Goal: Task Accomplishment & Management: Manage account settings

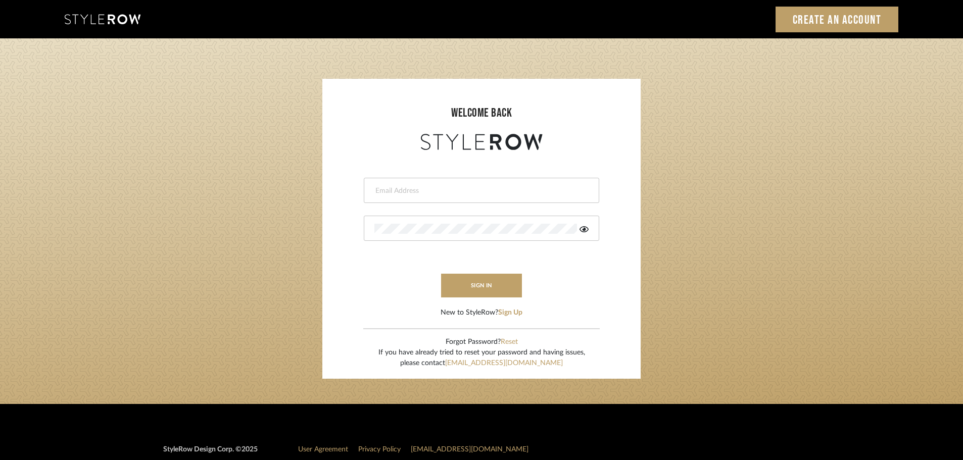
click at [515, 194] on input "email" at bounding box center [481, 191] width 212 height 10
type input "hector@khrystentaylor.com"
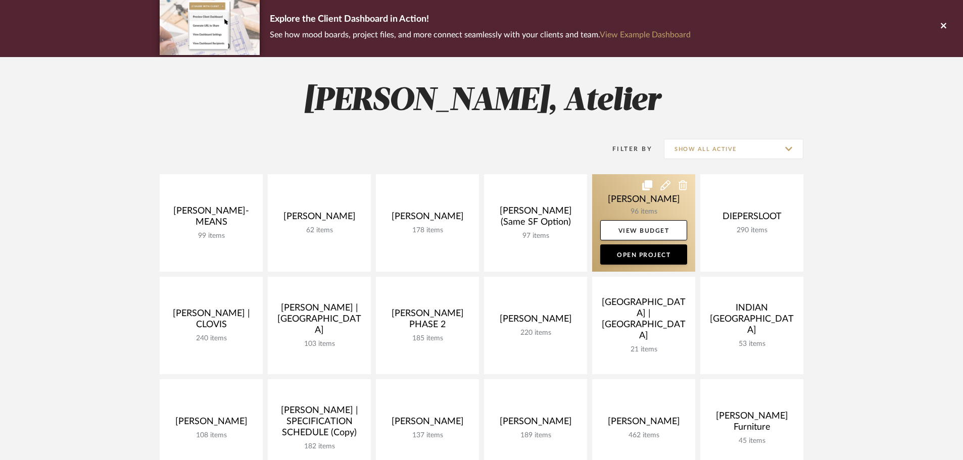
scroll to position [101, 0]
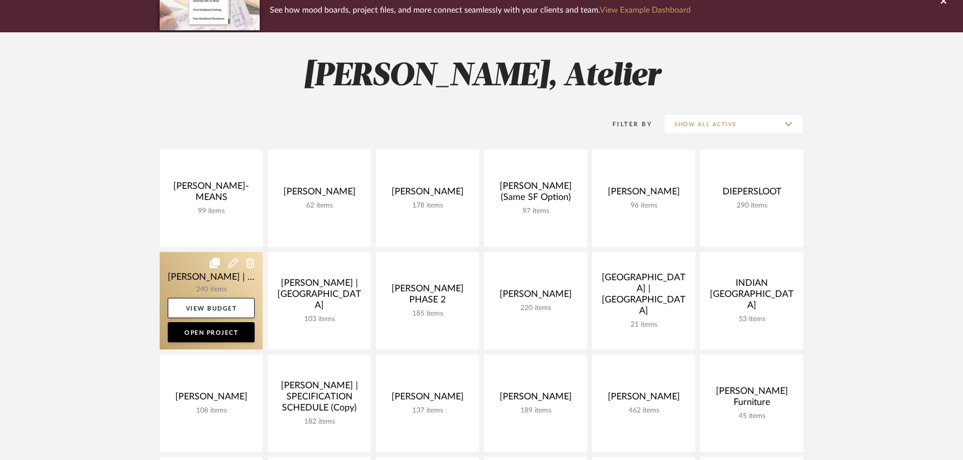
click at [238, 277] on link at bounding box center [211, 301] width 103 height 98
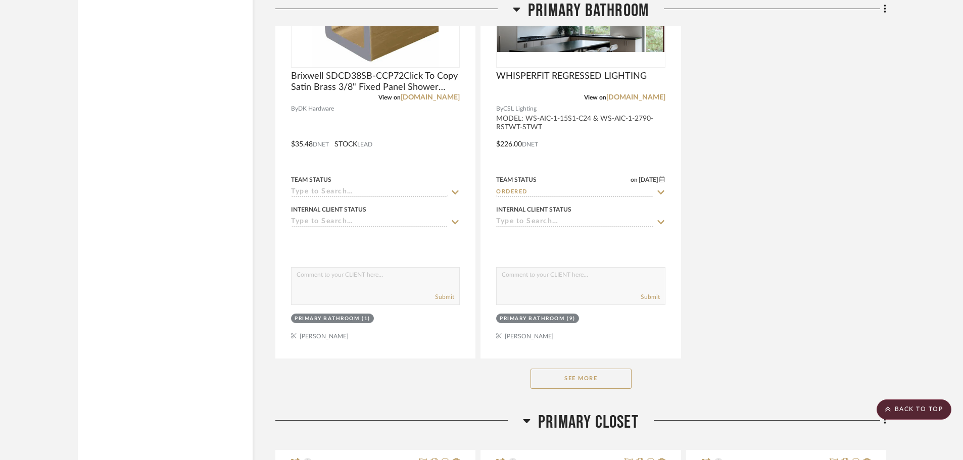
scroll to position [9149, 0]
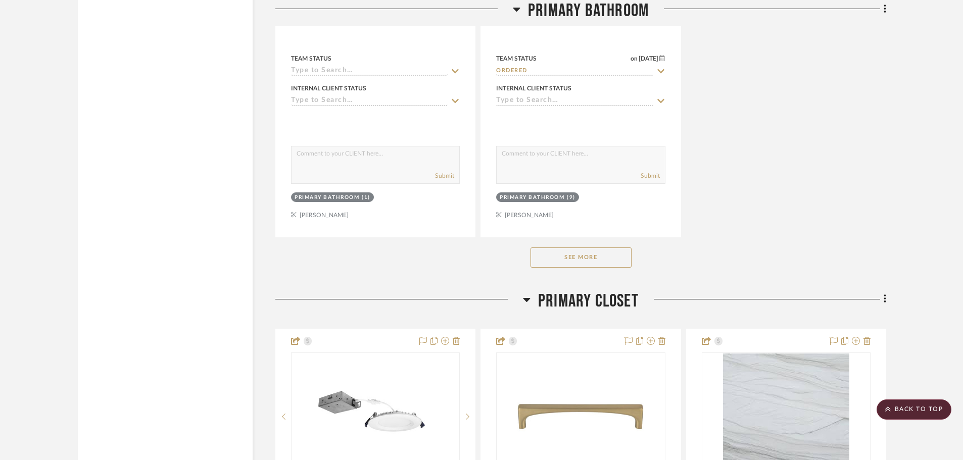
click at [608, 260] on button "See More" at bounding box center [581, 258] width 101 height 20
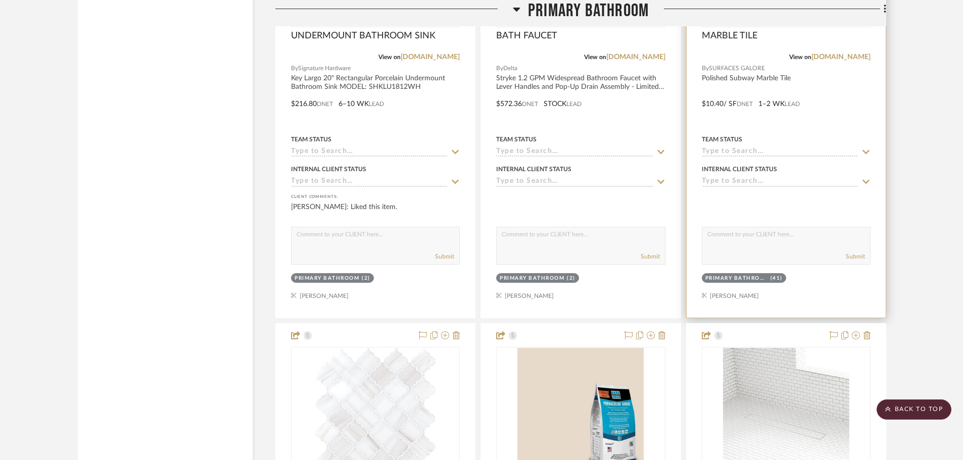
scroll to position [11170, 0]
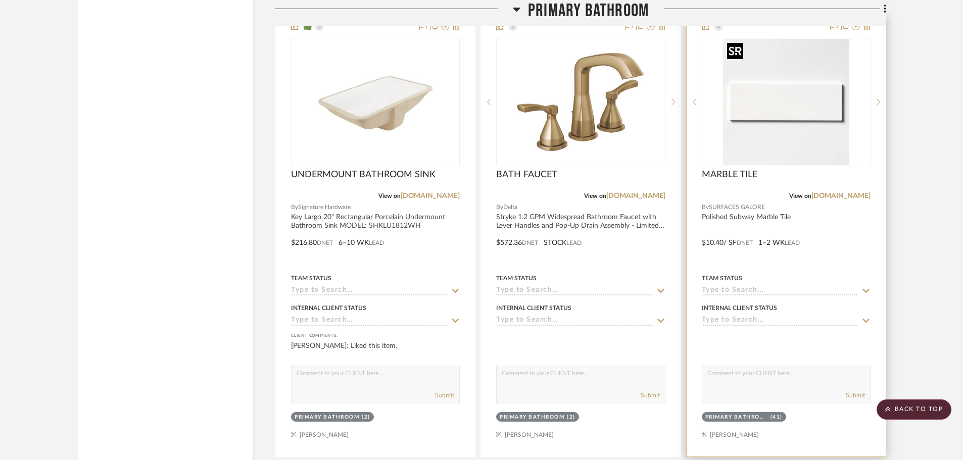
click at [807, 117] on img "0" at bounding box center [786, 102] width 126 height 126
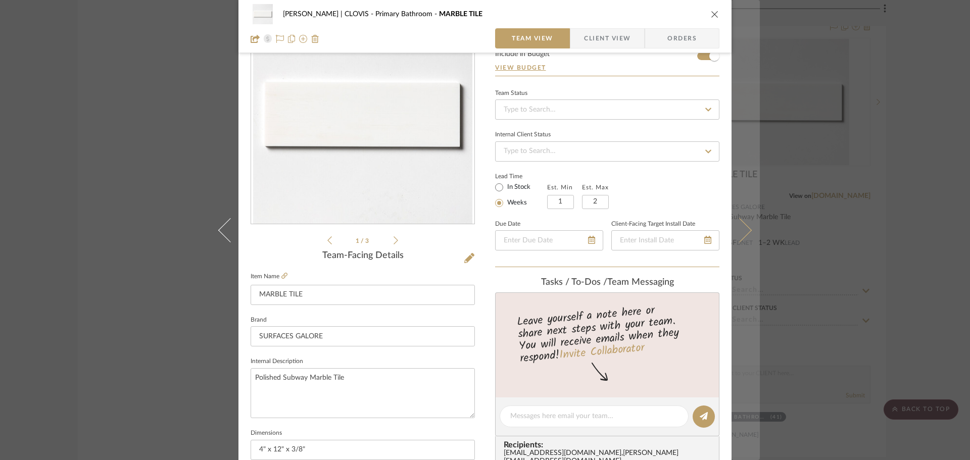
scroll to position [0, 0]
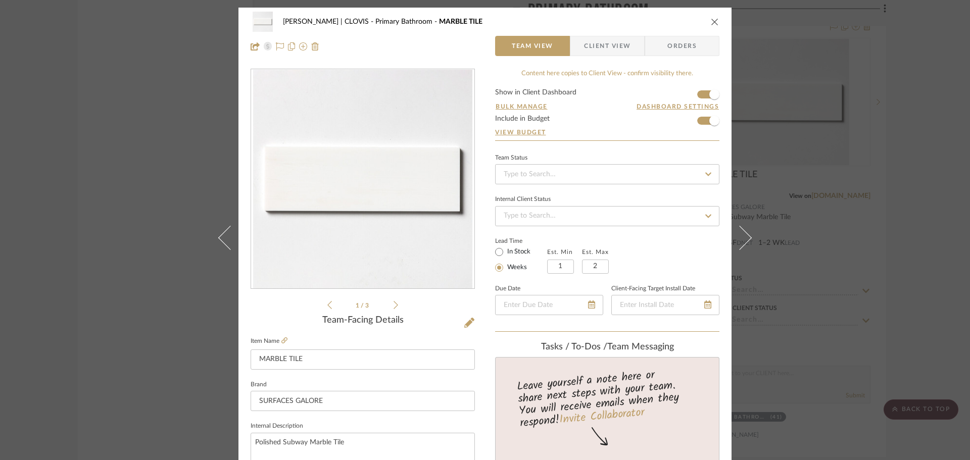
click at [704, 18] on div "DUEKER | CLOVIS Primary Bathroom MARBLE TILE" at bounding box center [485, 22] width 469 height 20
click at [711, 23] on icon "close" at bounding box center [715, 22] width 8 height 8
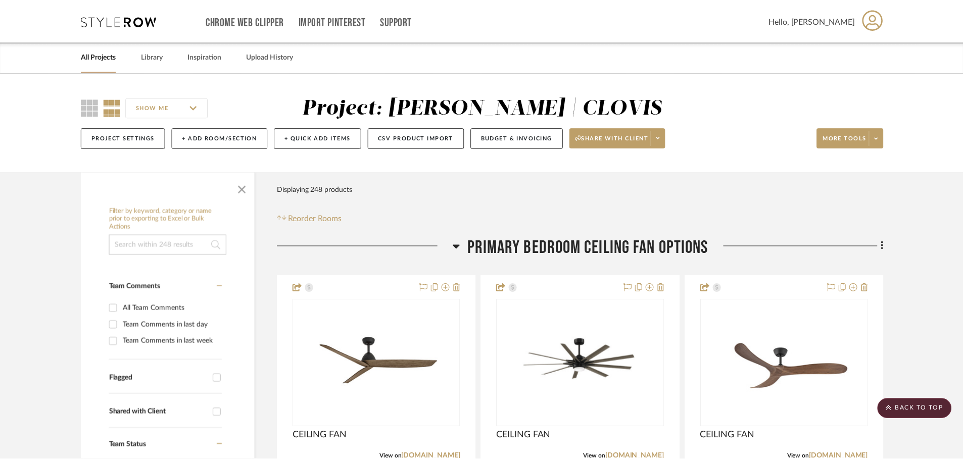
scroll to position [11170, 0]
